Goal: Information Seeking & Learning: Learn about a topic

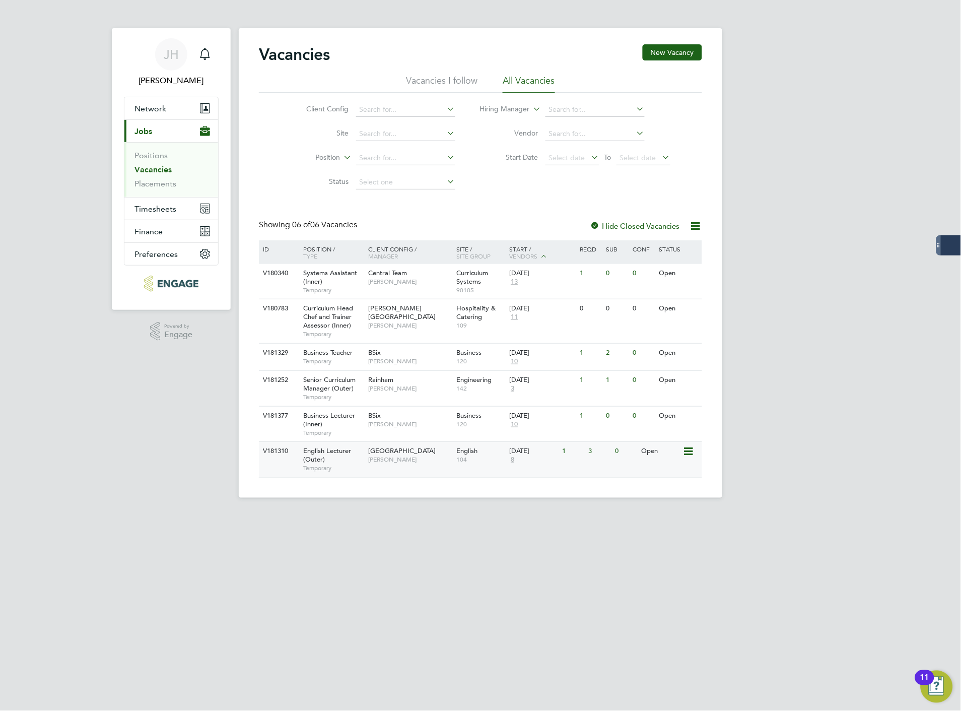
click at [369, 471] on div "V181310 English Lecturer (Outer) Temporary [GEOGRAPHIC_DATA] [PERSON_NAME] Engl…" at bounding box center [480, 458] width 443 height 35
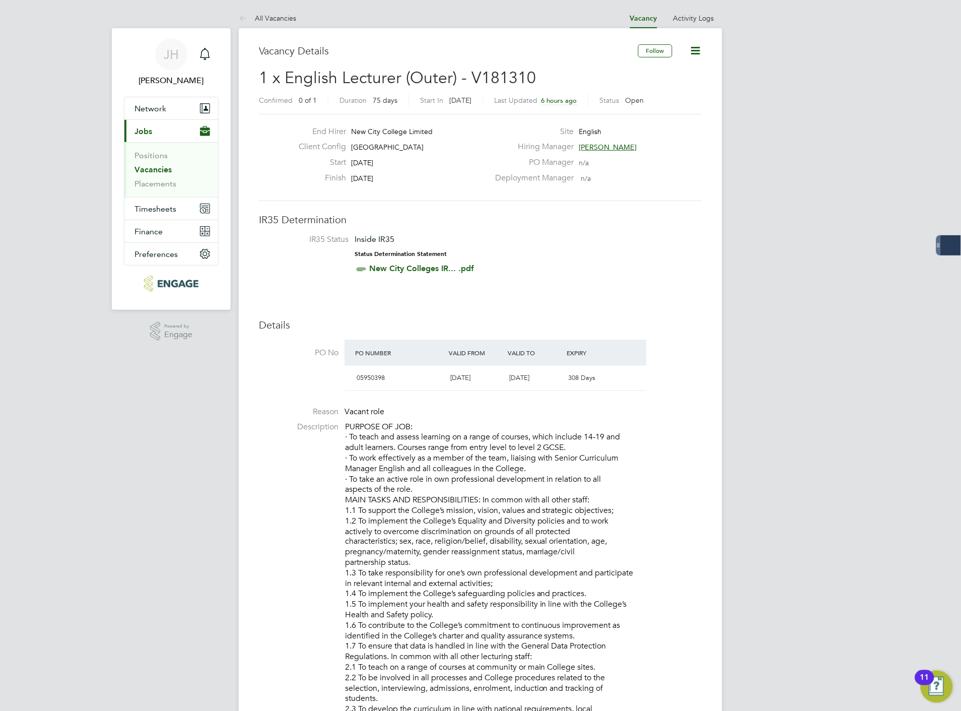
click at [153, 171] on link "Vacancies" at bounding box center [153, 170] width 37 height 10
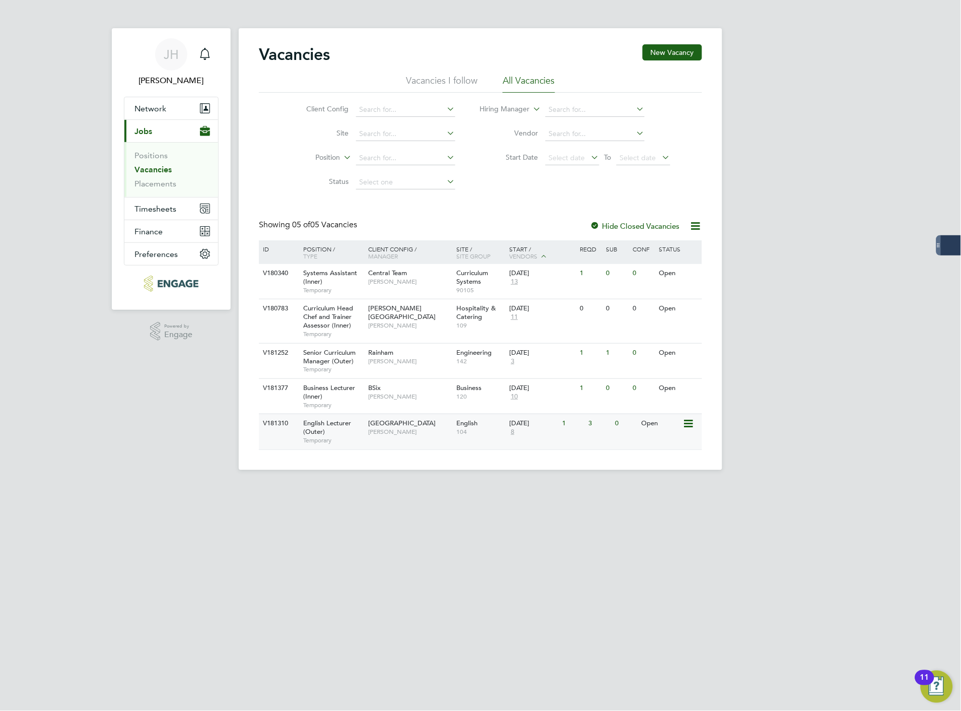
click at [513, 434] on span "8" at bounding box center [512, 432] width 7 height 9
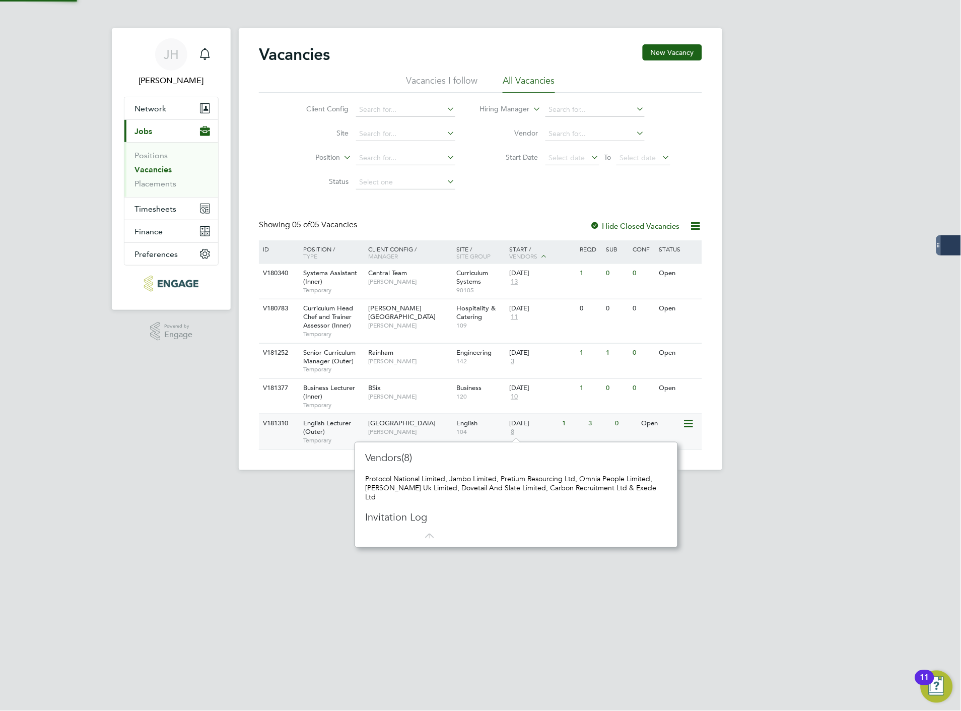
scroll to position [97, 315]
click at [703, 456] on div "Vacancies New Vacancy Vacancies I follow All Vacancies Client Config Site Posit…" at bounding box center [481, 249] width 484 height 442
